Goal: Transaction & Acquisition: Purchase product/service

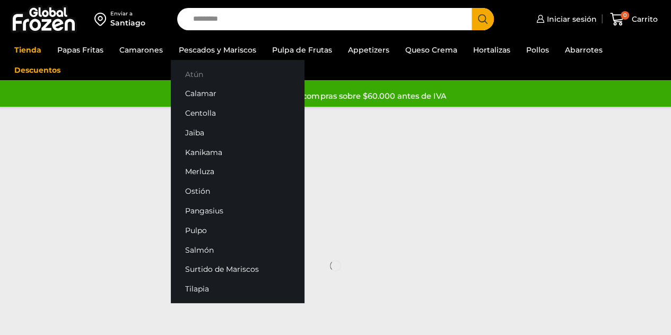
click at [191, 74] on link "Atún" at bounding box center [238, 74] width 134 height 20
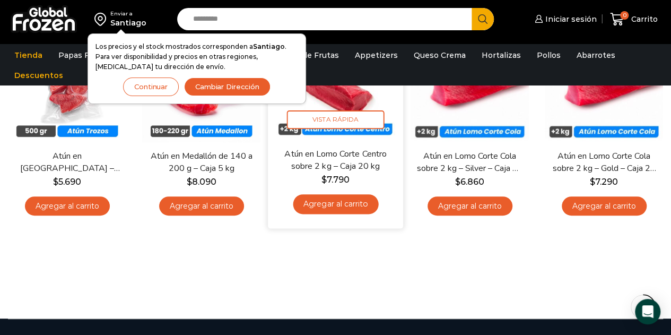
scroll to position [53, 0]
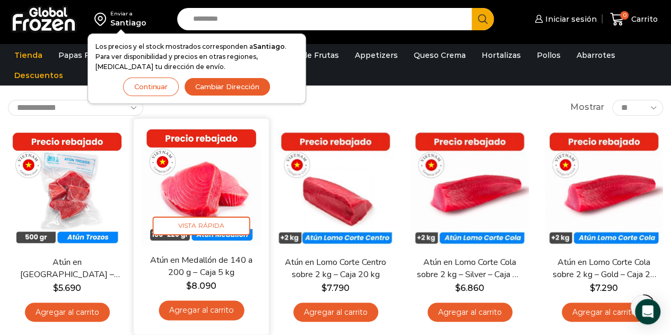
click at [227, 197] on img at bounding box center [201, 185] width 119 height 119
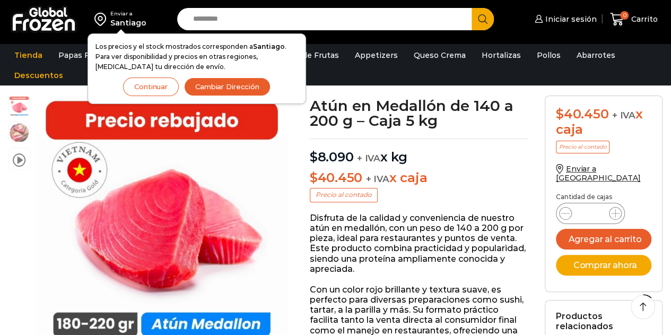
scroll to position [160, 0]
